Goal: Task Accomplishment & Management: Manage account settings

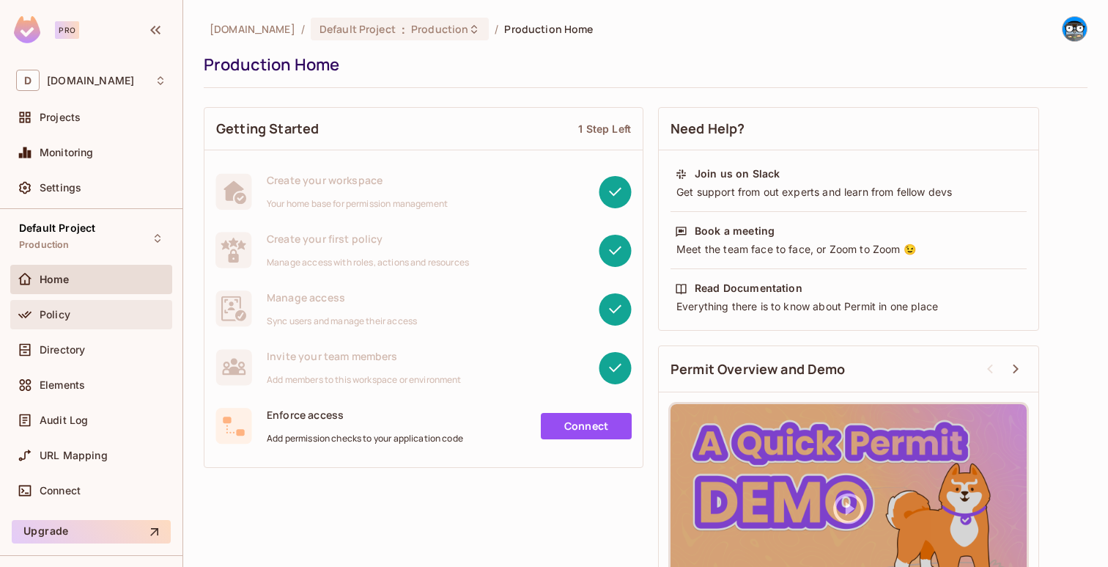
click at [99, 317] on div "Policy" at bounding box center [103, 315] width 127 height 12
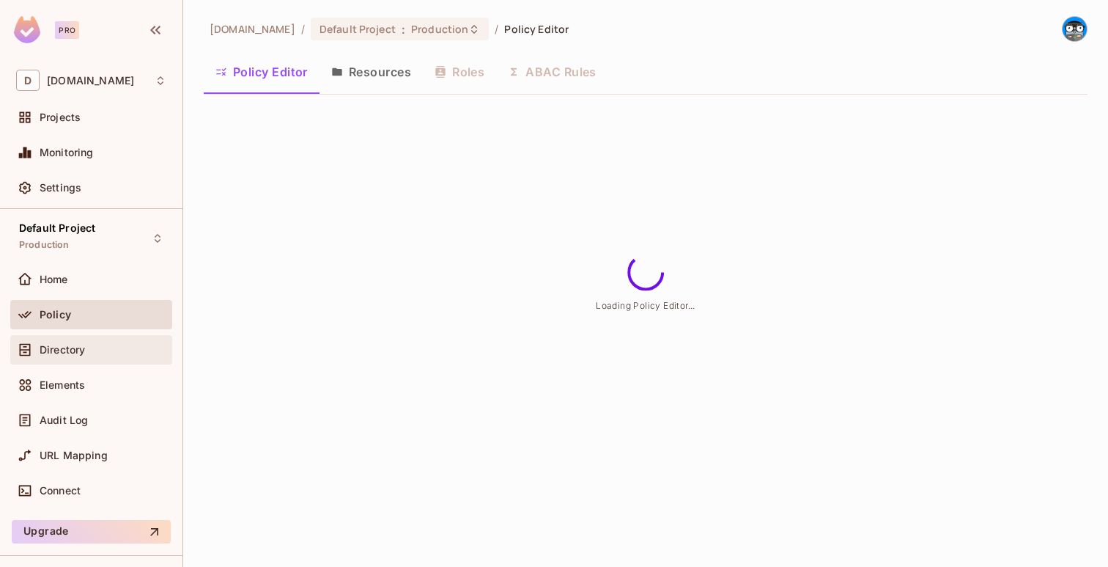
click at [90, 351] on div "Directory" at bounding box center [103, 350] width 127 height 12
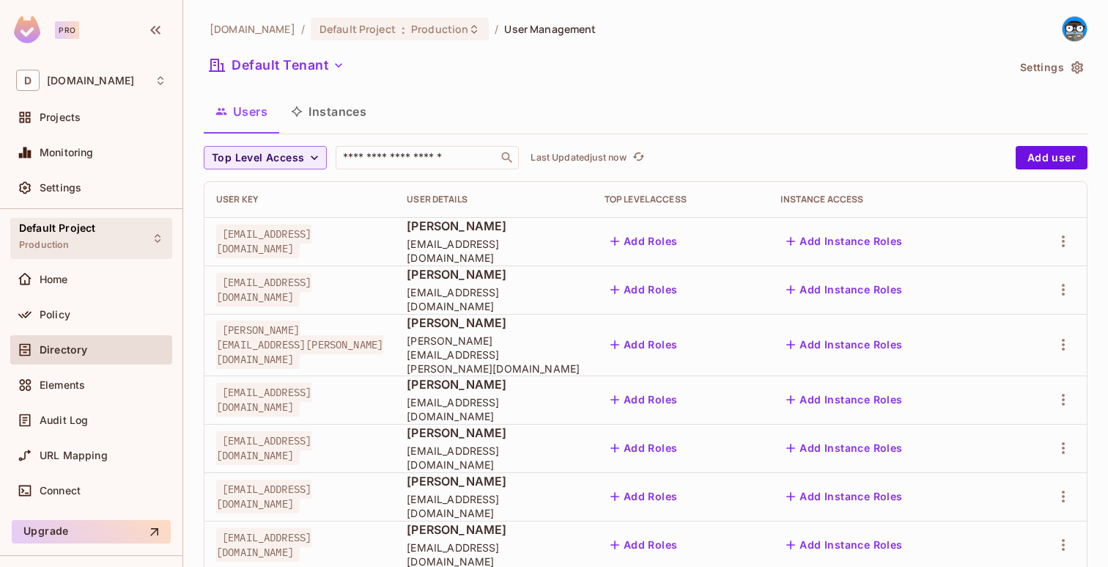
click at [129, 223] on div "Default Project Production" at bounding box center [91, 238] width 162 height 40
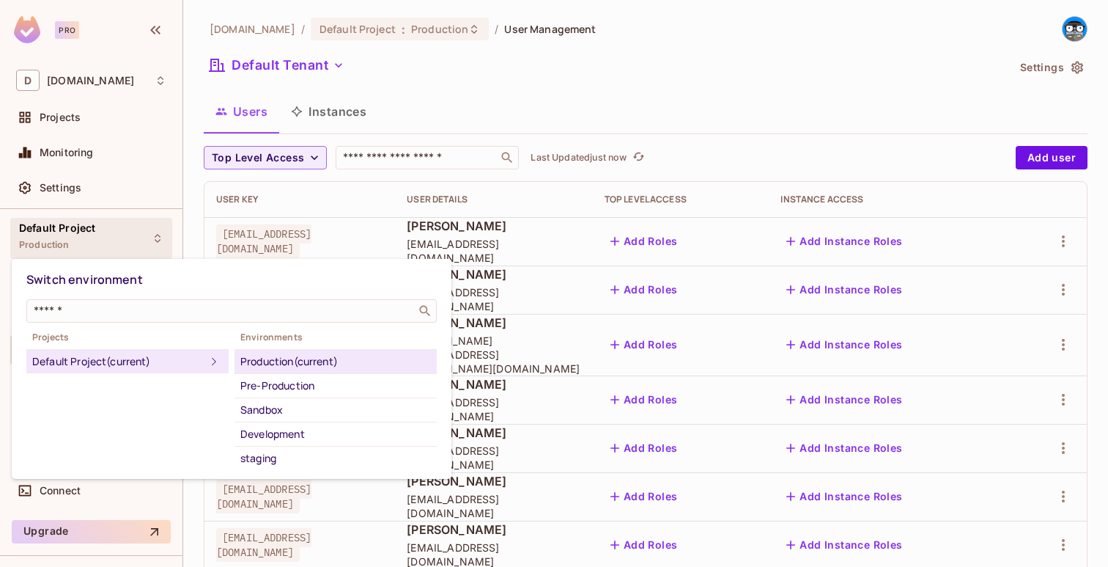
click at [240, 98] on div at bounding box center [554, 283] width 1108 height 567
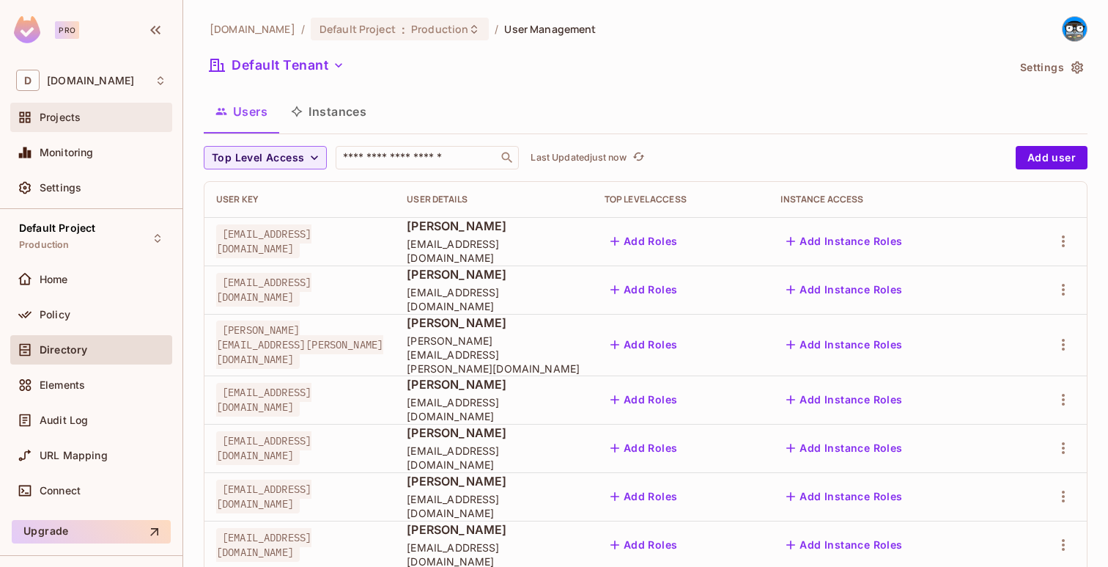
click at [113, 121] on div "Projects" at bounding box center [103, 117] width 127 height 12
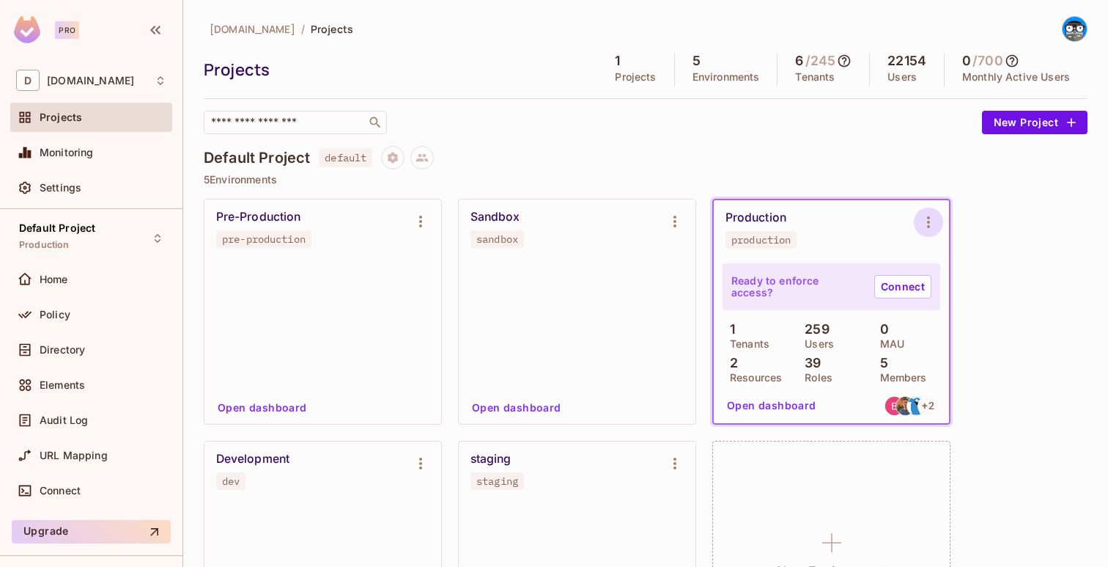
click at [927, 216] on icon "Environment settings" at bounding box center [929, 222] width 18 height 18
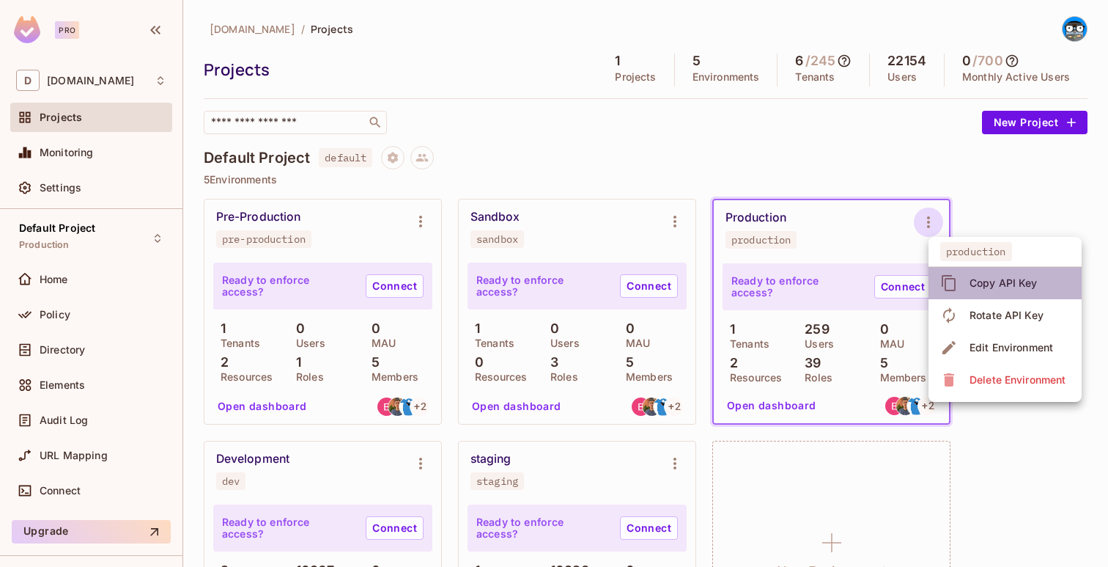
click at [984, 291] on span "Copy API Key" at bounding box center [1003, 282] width 77 height 23
